Goal: Task Accomplishment & Management: Use online tool/utility

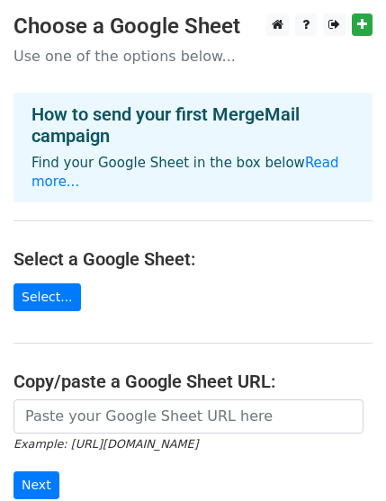
click at [183, 261] on h4 "Select a Google Sheet:" at bounding box center [192, 259] width 359 height 22
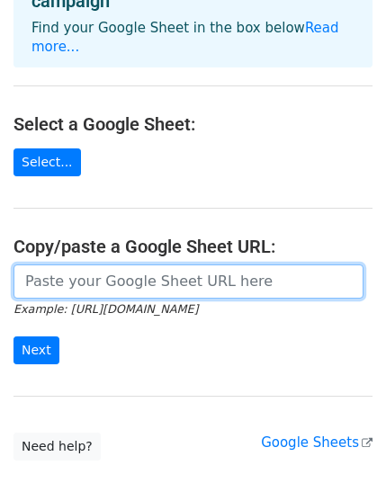
click at [67, 284] on input "url" at bounding box center [188, 281] width 350 height 34
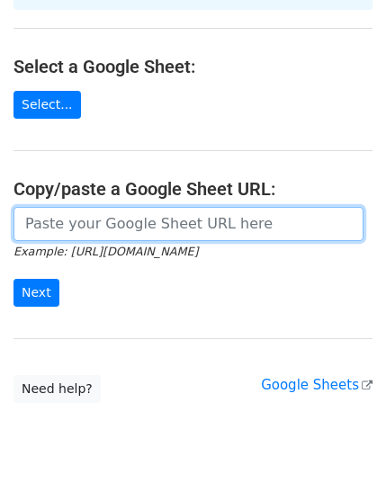
scroll to position [235, 0]
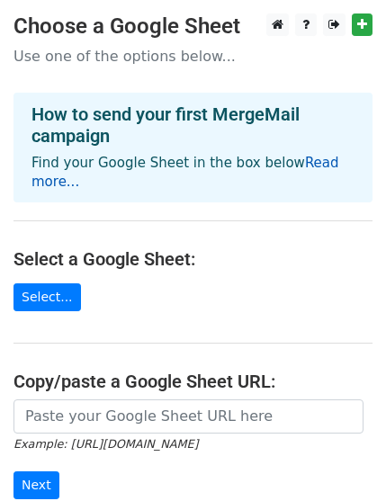
click at [40, 182] on link "Read more..." at bounding box center [184, 172] width 307 height 35
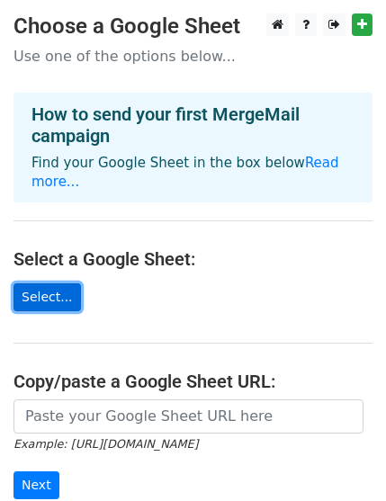
click at [40, 292] on link "Select..." at bounding box center [46, 297] width 67 height 28
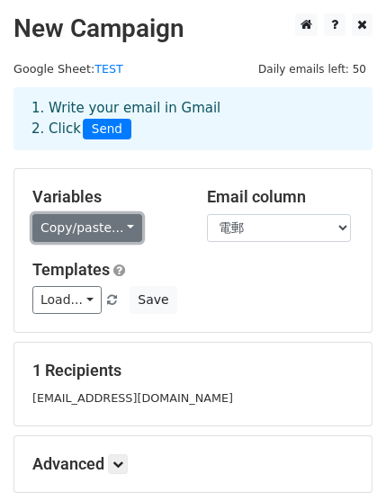
click at [101, 228] on link "Copy/paste..." at bounding box center [87, 228] width 110 height 28
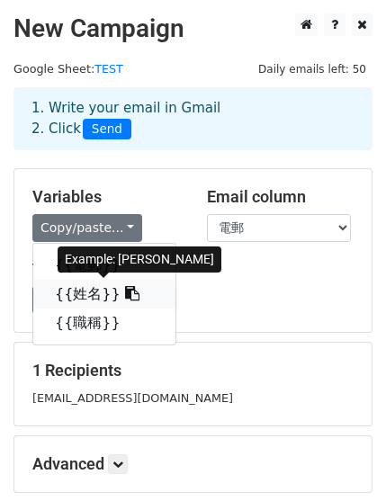
click at [75, 292] on link "{{姓名}}" at bounding box center [104, 294] width 142 height 29
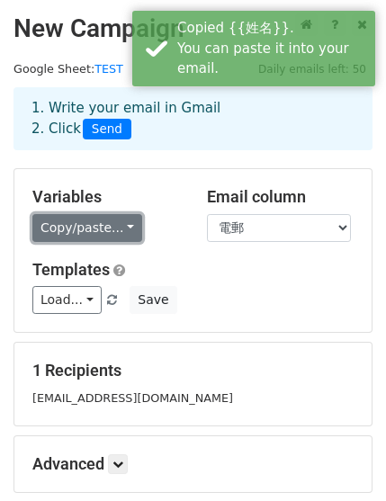
click at [92, 234] on link "Copy/paste..." at bounding box center [87, 228] width 110 height 28
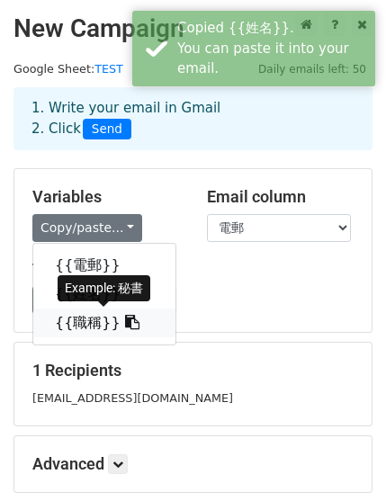
click at [63, 318] on link "{{職稱}}" at bounding box center [104, 322] width 142 height 29
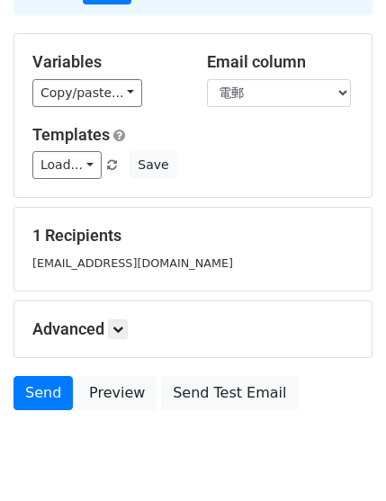
scroll to position [194, 0]
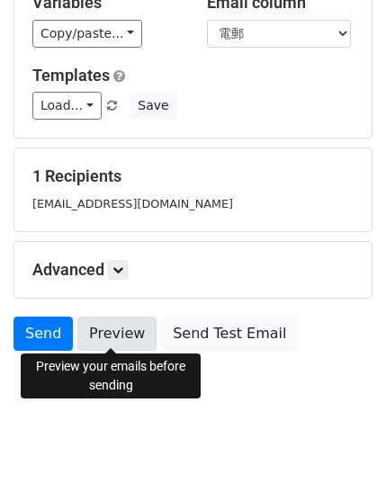
click at [115, 324] on link "Preview" at bounding box center [116, 333] width 79 height 34
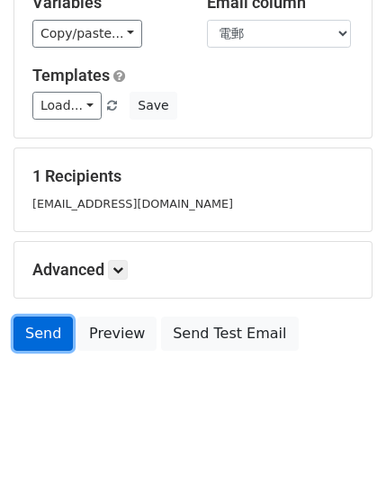
click at [47, 332] on link "Send" at bounding box center [42, 333] width 59 height 34
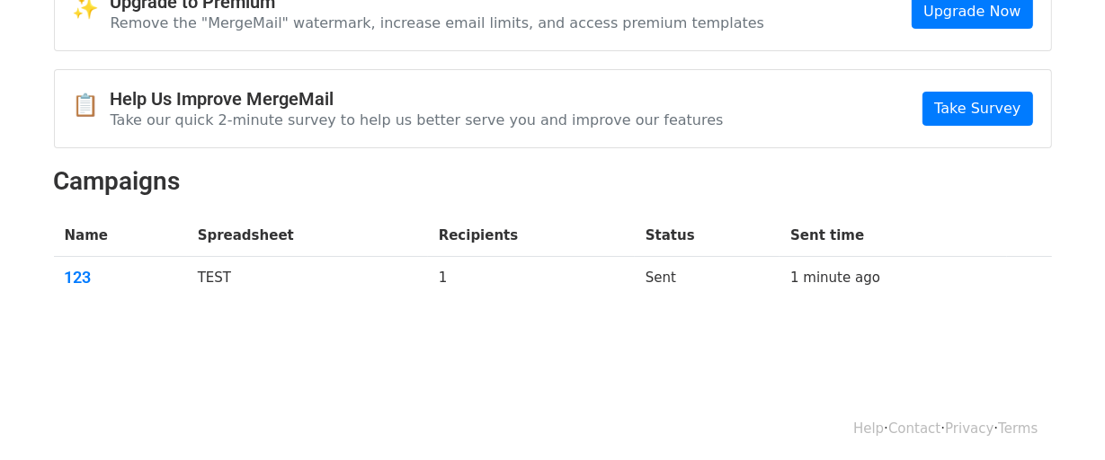
scroll to position [114, 0]
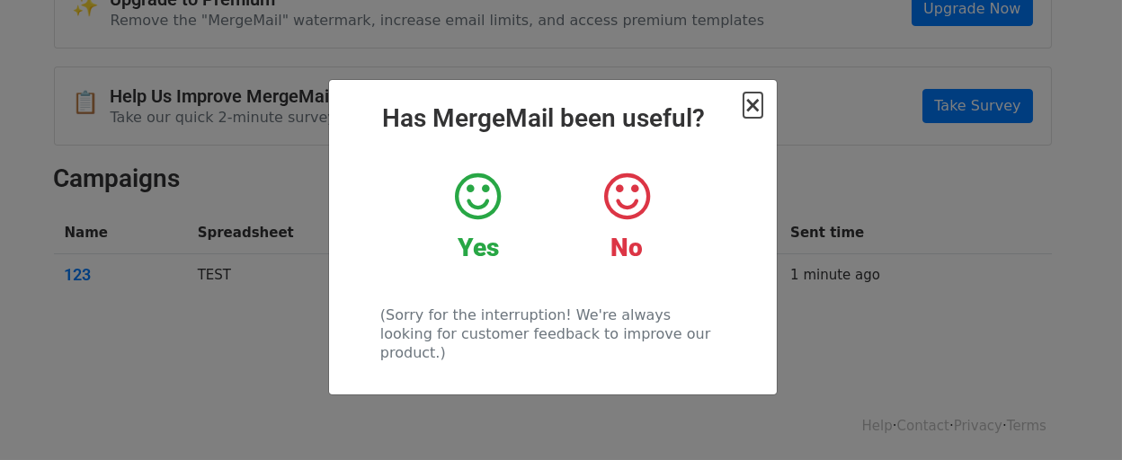
click at [753, 102] on span "×" at bounding box center [752, 105] width 18 height 25
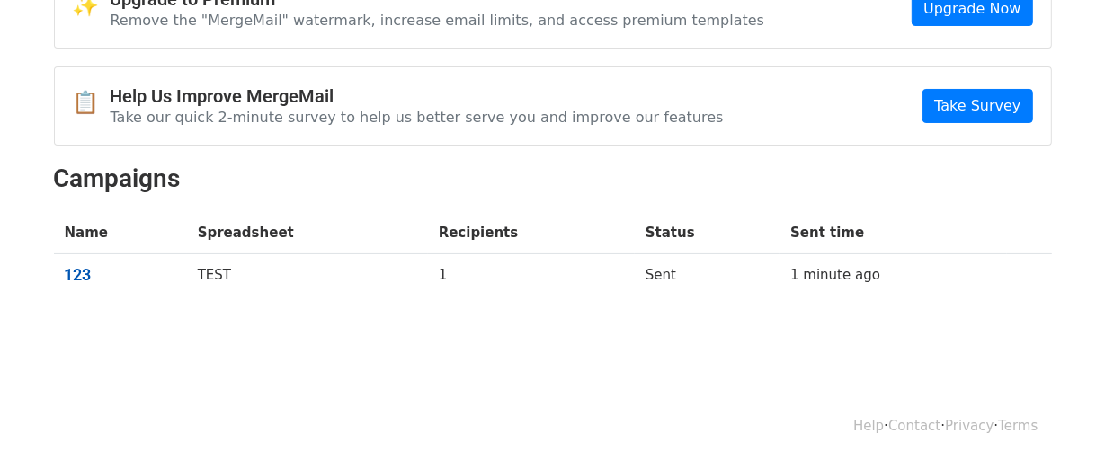
click at [88, 271] on link "123" at bounding box center [120, 275] width 111 height 20
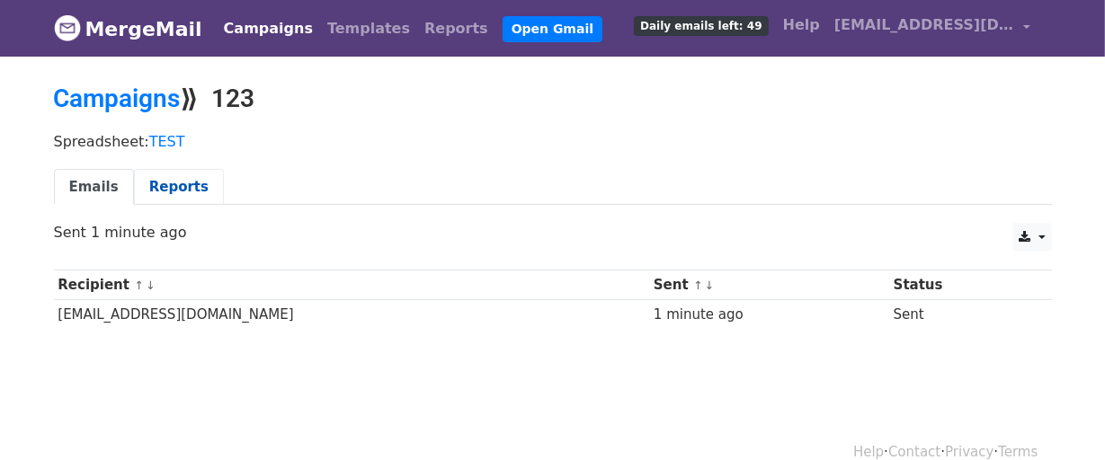
click at [168, 184] on link "Reports" at bounding box center [179, 187] width 90 height 37
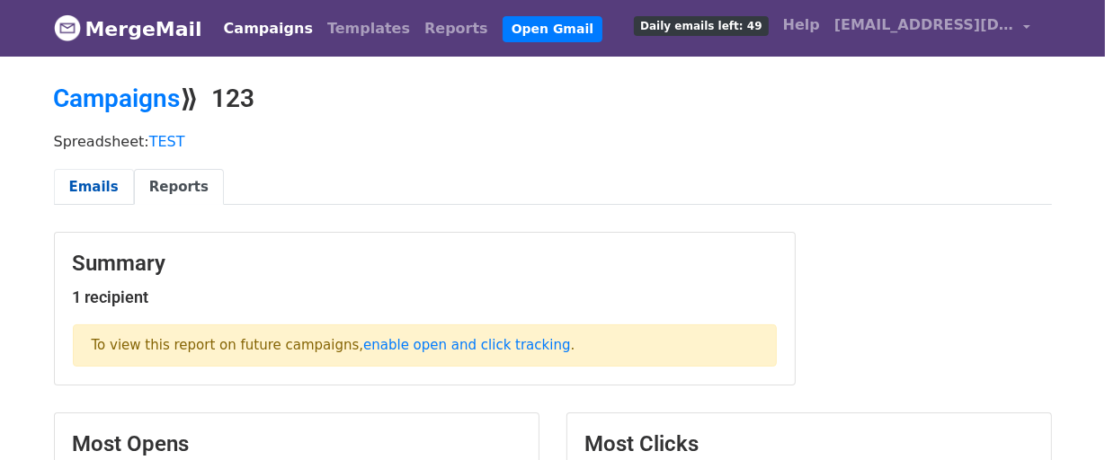
click at [105, 191] on link "Emails" at bounding box center [94, 187] width 80 height 37
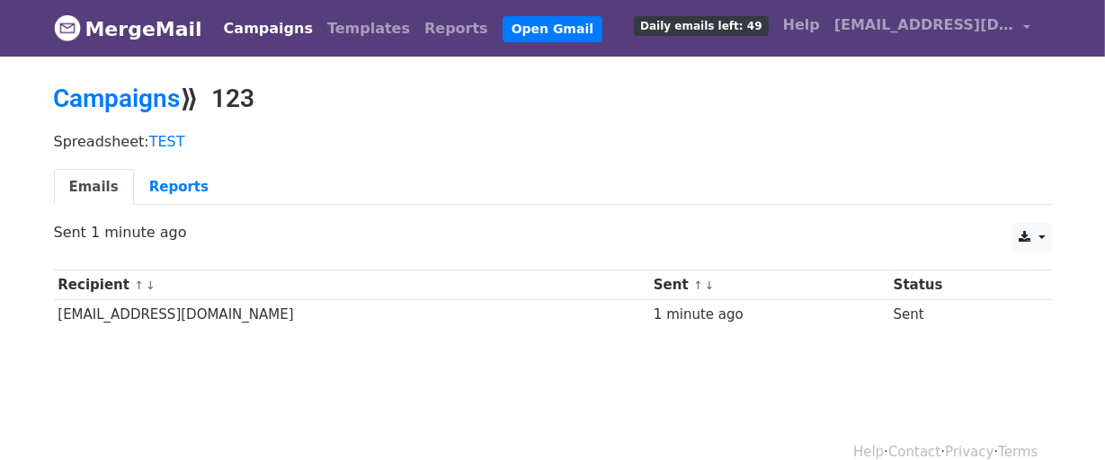
click at [235, 34] on link "Campaigns" at bounding box center [268, 29] width 103 height 36
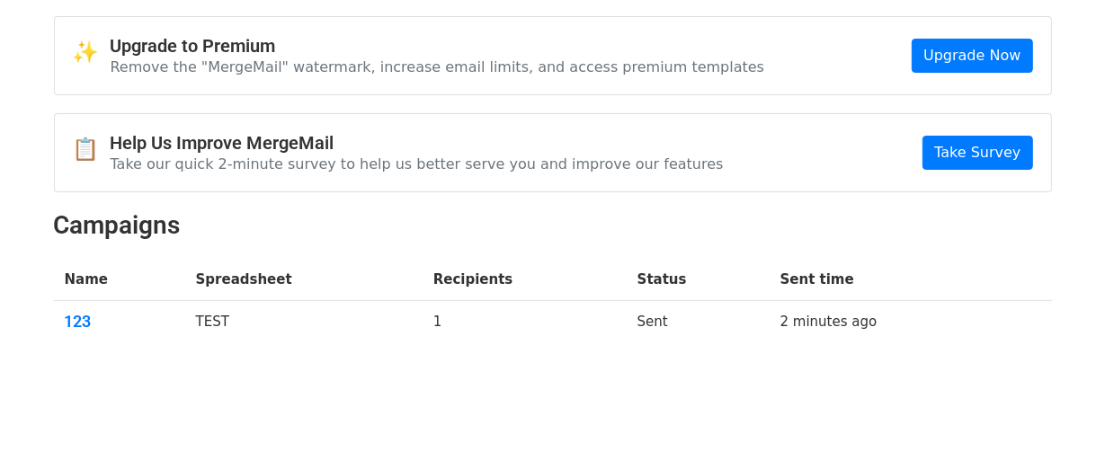
scroll to position [114, 0]
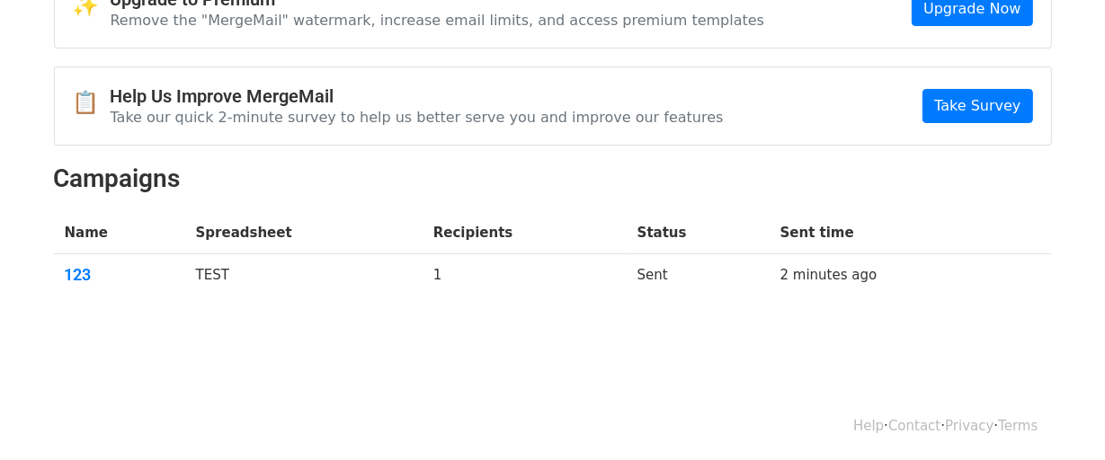
click at [205, 361] on body "MergeMail Campaigns Templates Reports Open Gmail Daily emails left: 49 Help ell…" at bounding box center [552, 137] width 1105 height 503
